Goal: Transaction & Acquisition: Purchase product/service

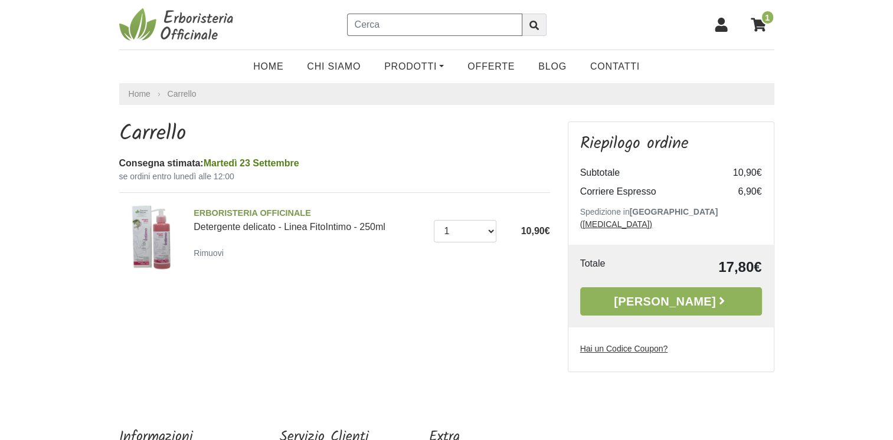
click at [366, 25] on input "text" at bounding box center [434, 25] width 175 height 22
type input "phytoral sensitive dentifricio"
click at [530, 18] on button "submit" at bounding box center [534, 25] width 25 height 22
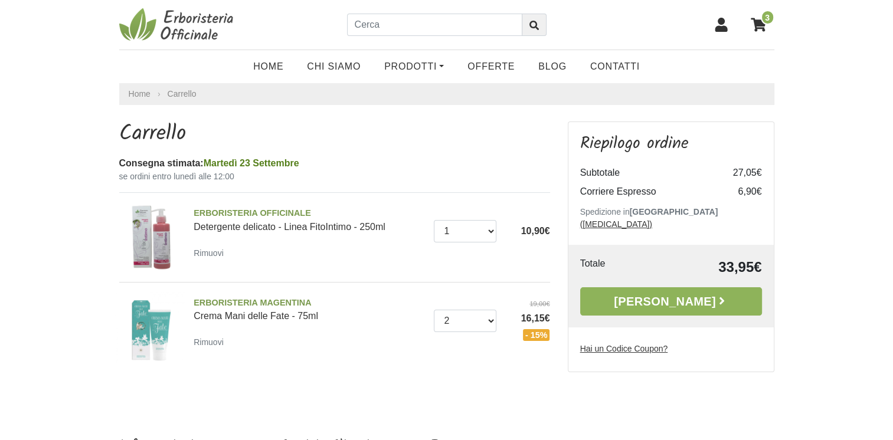
click at [619, 344] on u "Hai un Codice Coupon?" at bounding box center [624, 348] width 88 height 9
click at [0, 0] on input "Hai un Codice Coupon?" at bounding box center [0, 0] width 0 height 0
type input "ARMONIA10"
click at [748, 360] on button "button" at bounding box center [749, 371] width 25 height 22
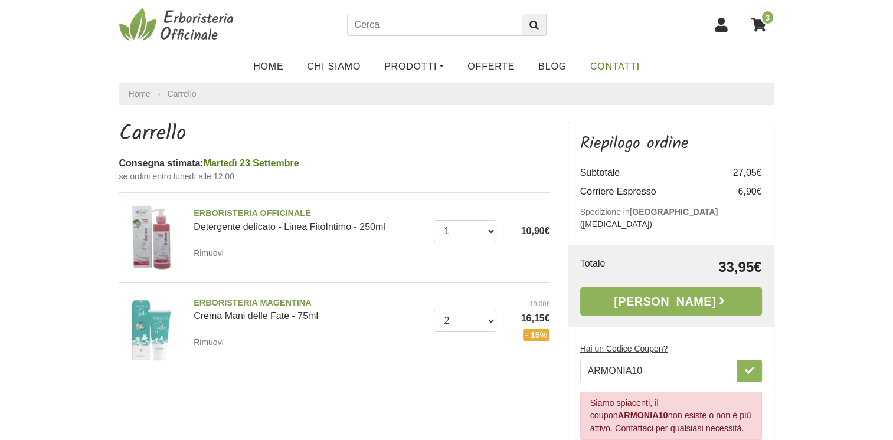
click at [608, 64] on link "Contatti" at bounding box center [614, 67] width 73 height 24
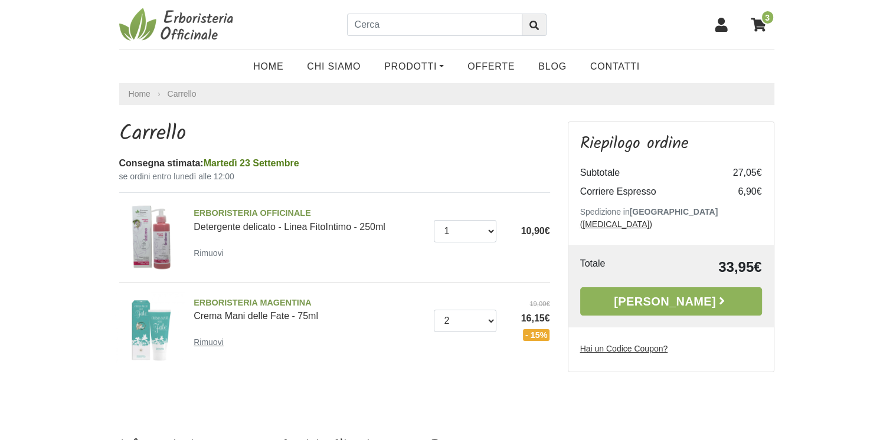
click at [208, 342] on small "Rimuovi" at bounding box center [209, 341] width 30 height 9
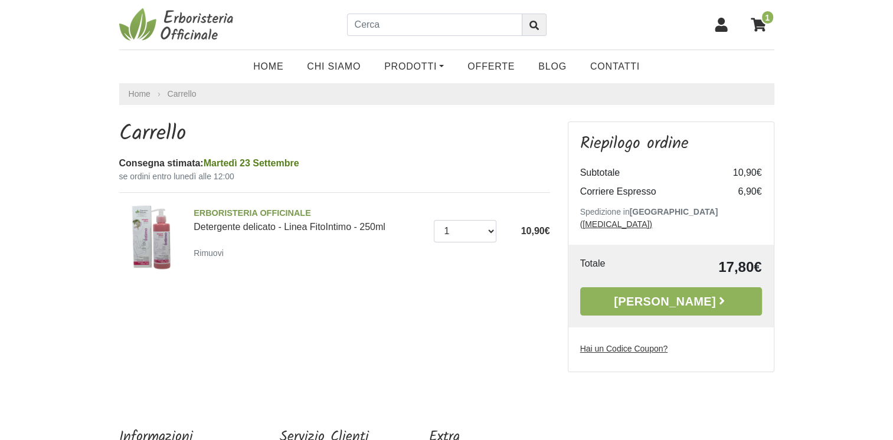
click at [612, 344] on u "Hai un Codice Coupon?" at bounding box center [624, 348] width 88 height 9
click at [0, 0] on input "Hai un Codice Coupon?" at bounding box center [0, 0] width 0 height 0
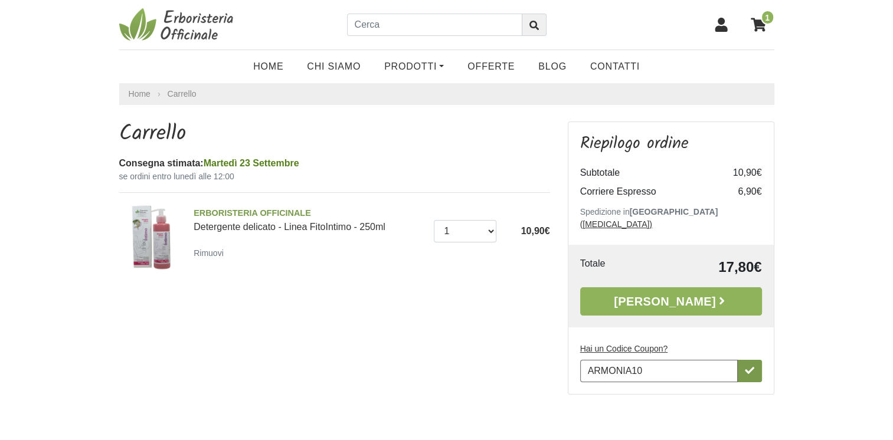
type input "ARMONIA10"
click at [745, 366] on icon "button" at bounding box center [749, 370] width 9 height 9
